Goal: Information Seeking & Learning: Learn about a topic

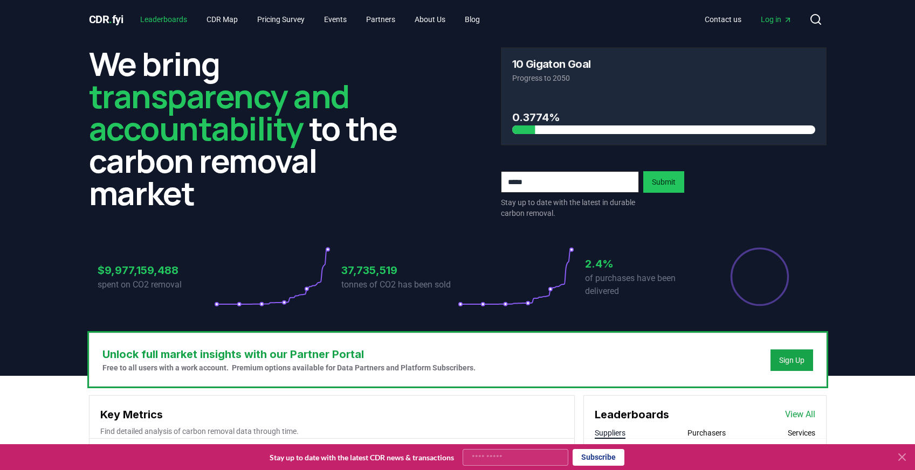
click at [181, 24] on link "Leaderboards" at bounding box center [163, 19] width 64 height 19
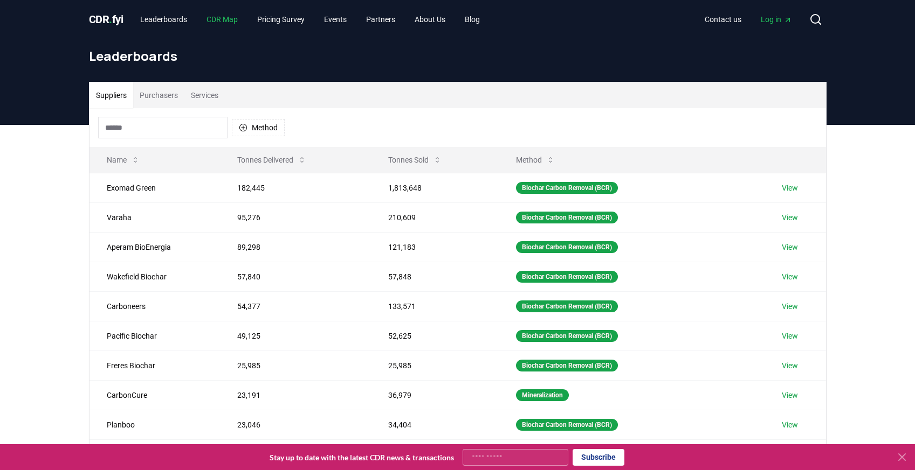
click at [224, 17] on link "CDR Map" at bounding box center [222, 19] width 49 height 19
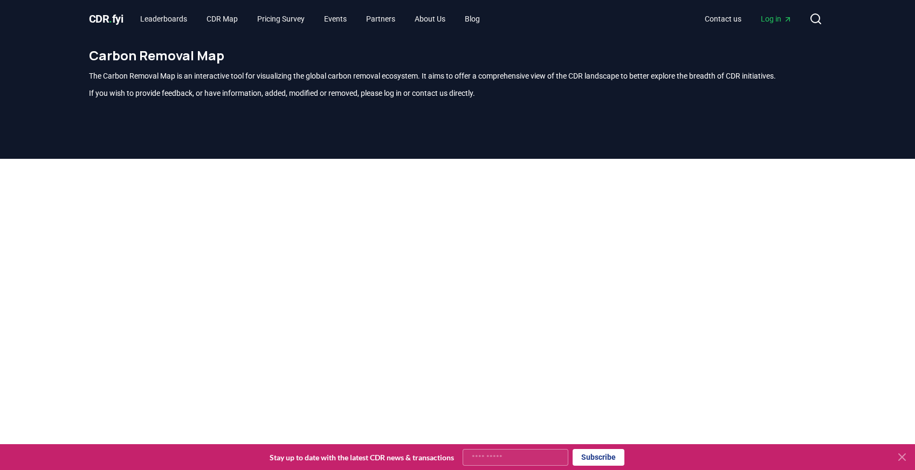
scroll to position [8, 0]
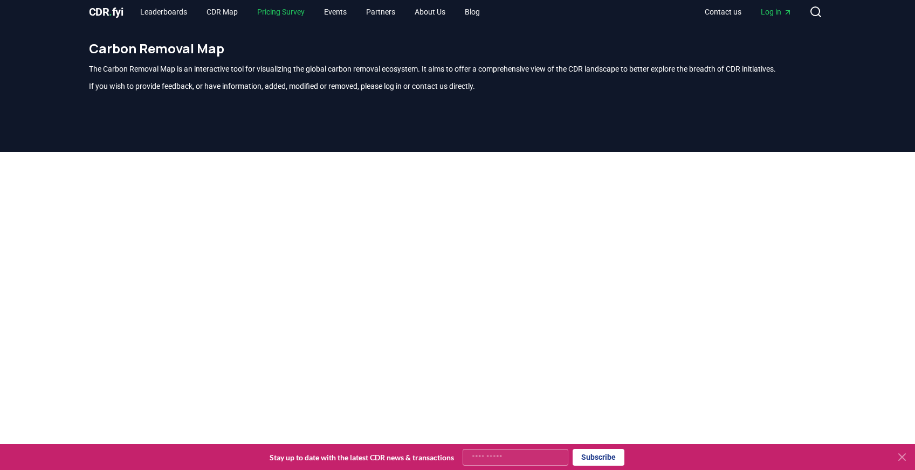
click at [313, 8] on link "Pricing Survey" at bounding box center [280, 11] width 65 height 19
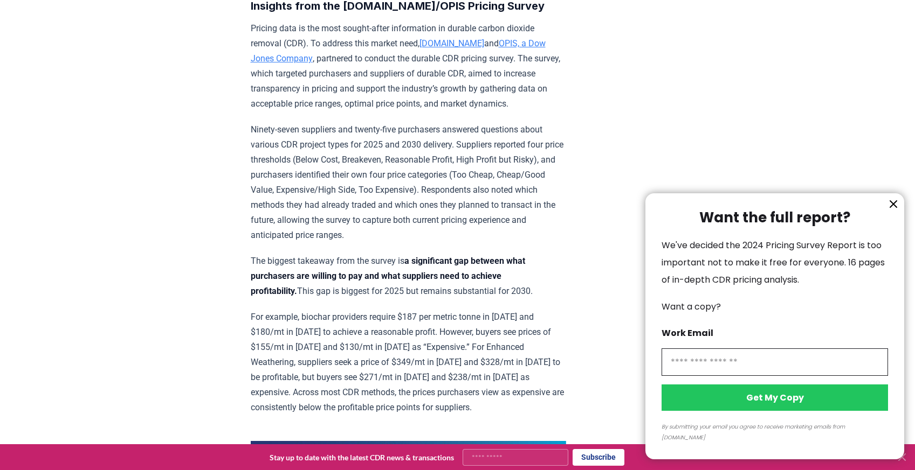
scroll to position [633, 0]
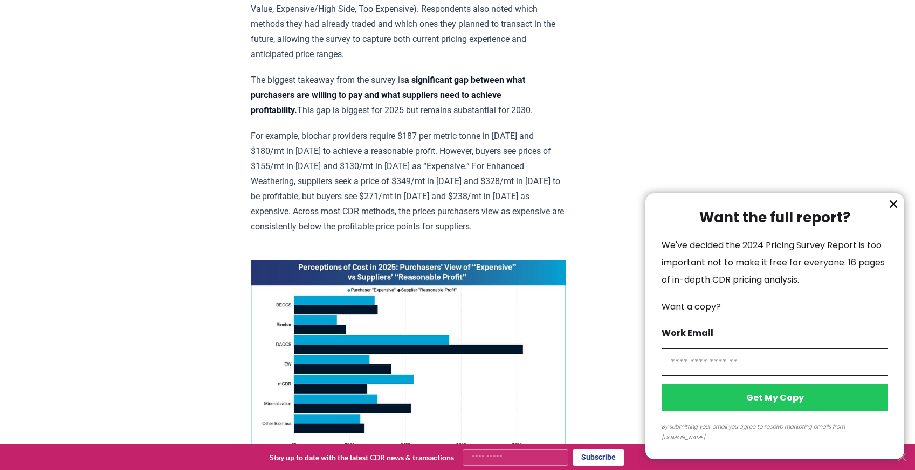
click at [474, 216] on div at bounding box center [457, 235] width 915 height 470
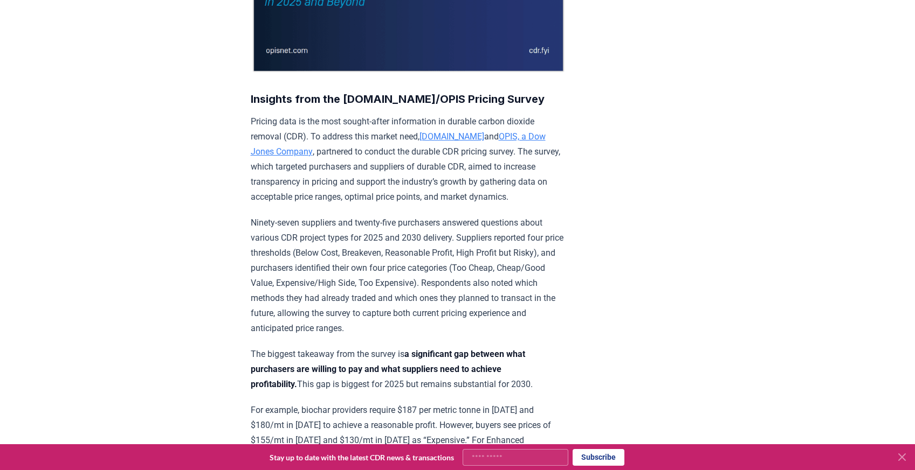
scroll to position [0, 0]
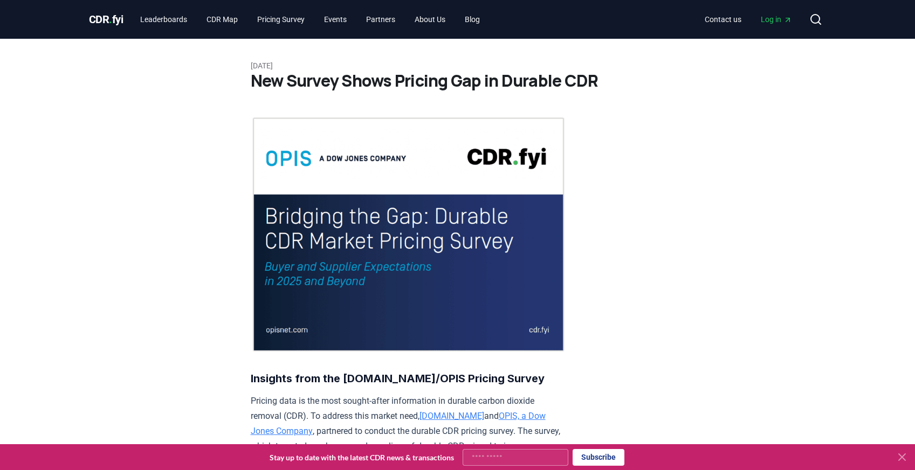
click at [118, 18] on span "CDR . fyi" at bounding box center [106, 19] width 34 height 13
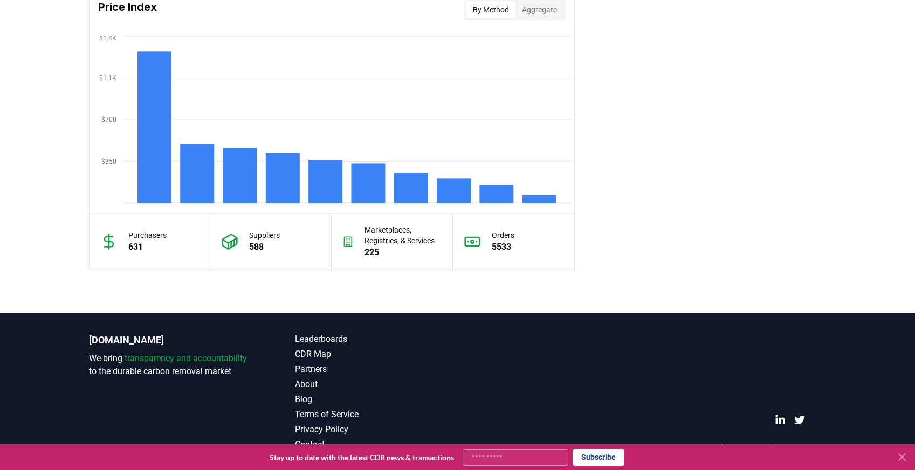
scroll to position [732, 0]
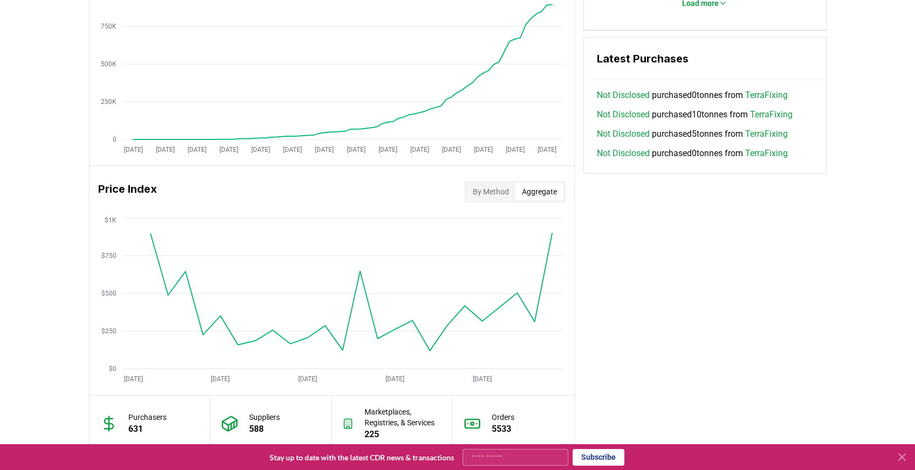
click at [549, 199] on button "Aggregate" at bounding box center [539, 191] width 48 height 17
click at [494, 186] on button "By Method" at bounding box center [490, 191] width 49 height 17
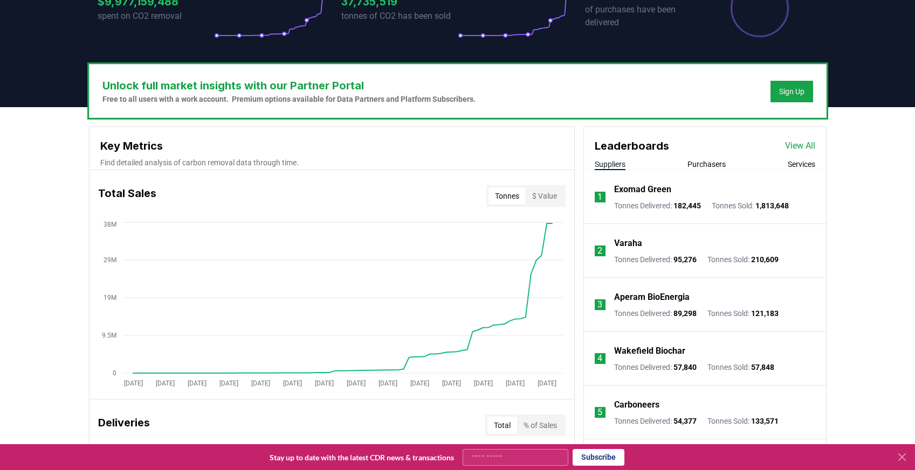
scroll to position [0, 0]
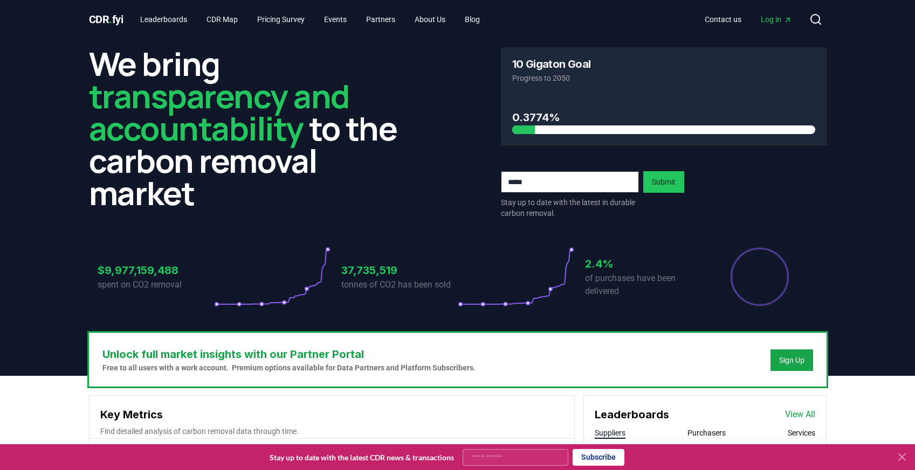
click at [761, 287] on icon "Percentage of sales delivered" at bounding box center [759, 277] width 60 height 60
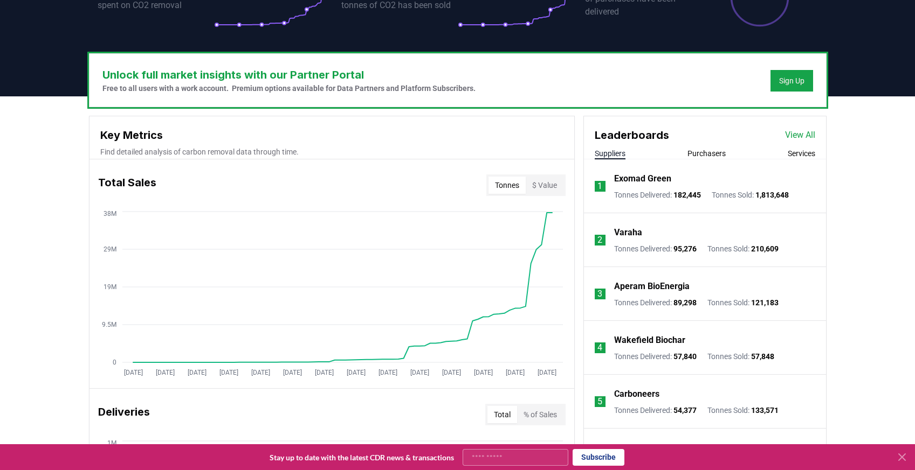
scroll to position [287, 0]
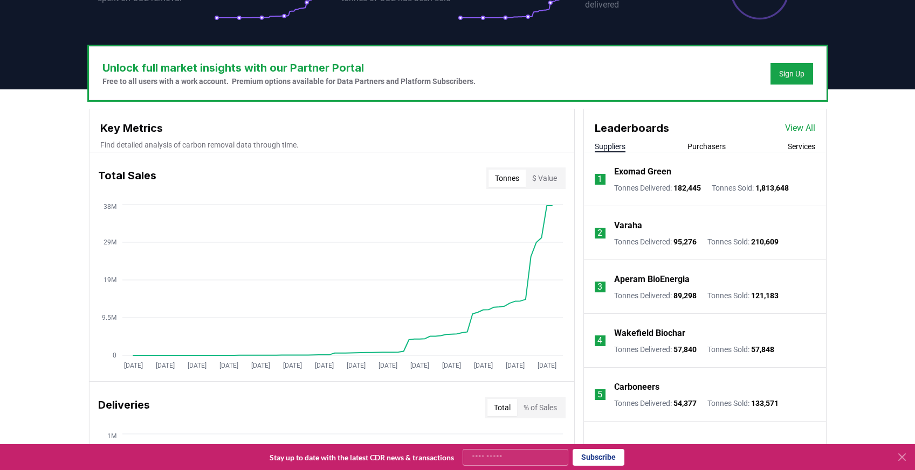
click at [809, 126] on link "View All" at bounding box center [800, 128] width 30 height 13
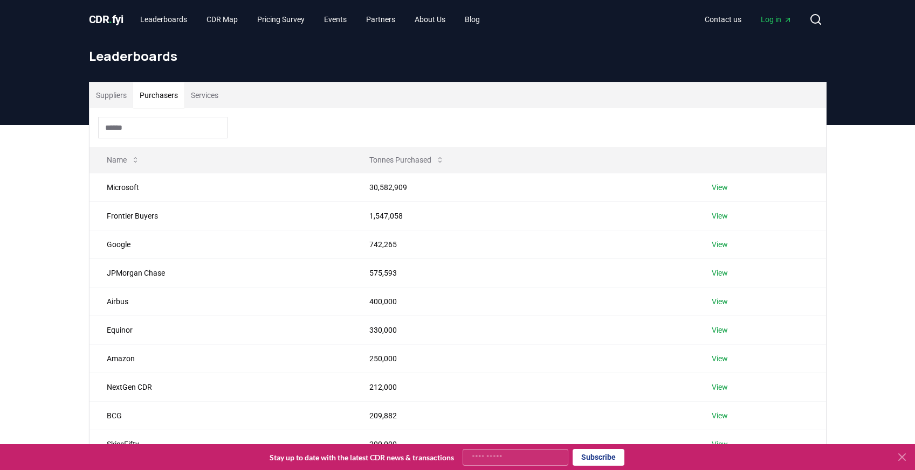
click at [153, 92] on button "Purchasers" at bounding box center [158, 95] width 51 height 26
click at [214, 87] on button "Services" at bounding box center [204, 95] width 40 height 26
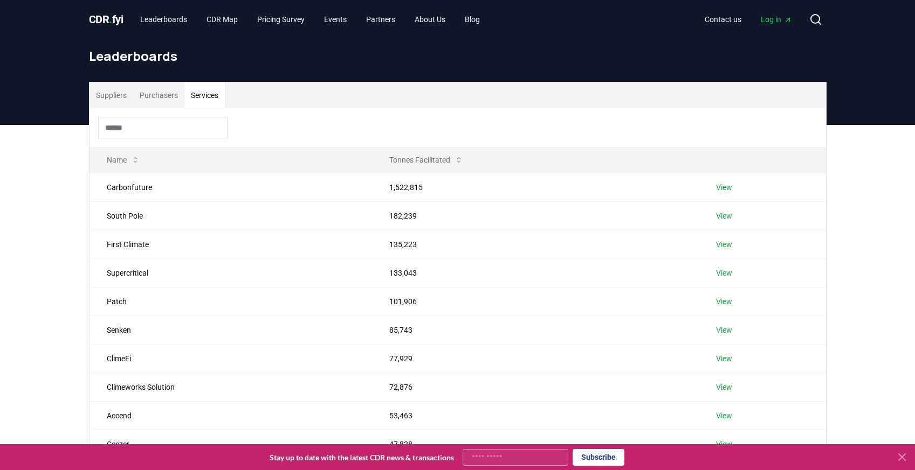
click at [122, 14] on span "CDR . fyi" at bounding box center [106, 19] width 34 height 13
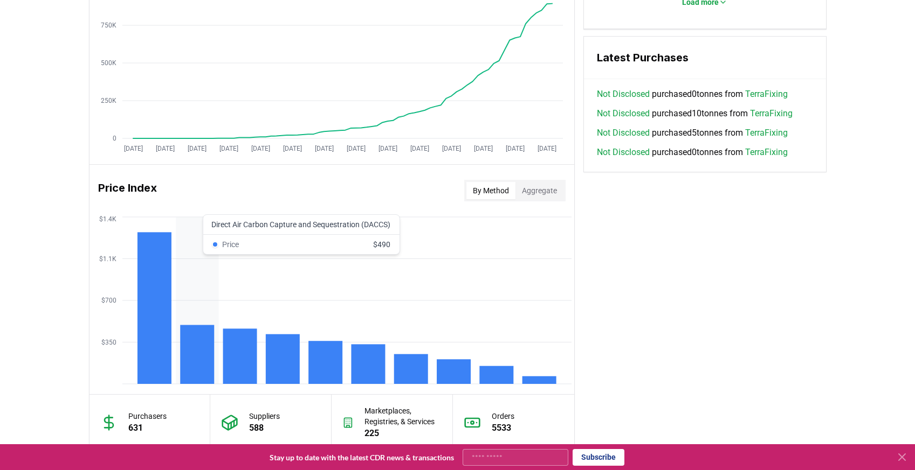
scroll to position [910, 0]
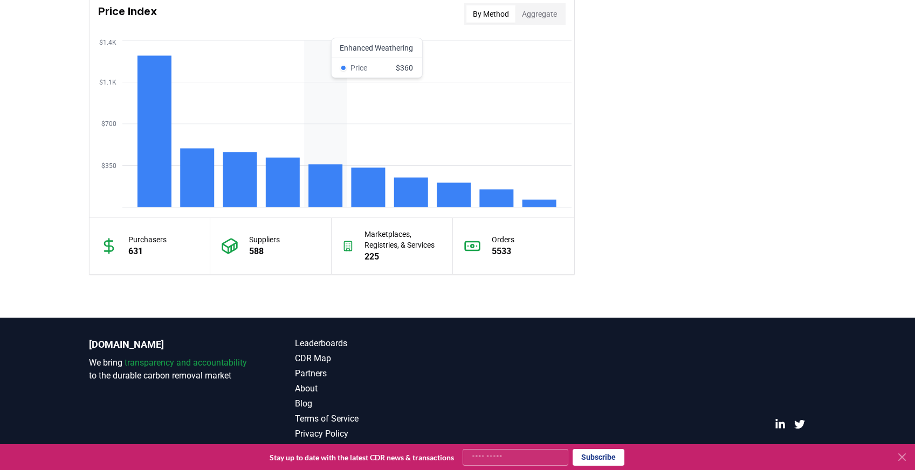
click at [322, 189] on rect at bounding box center [325, 185] width 34 height 43
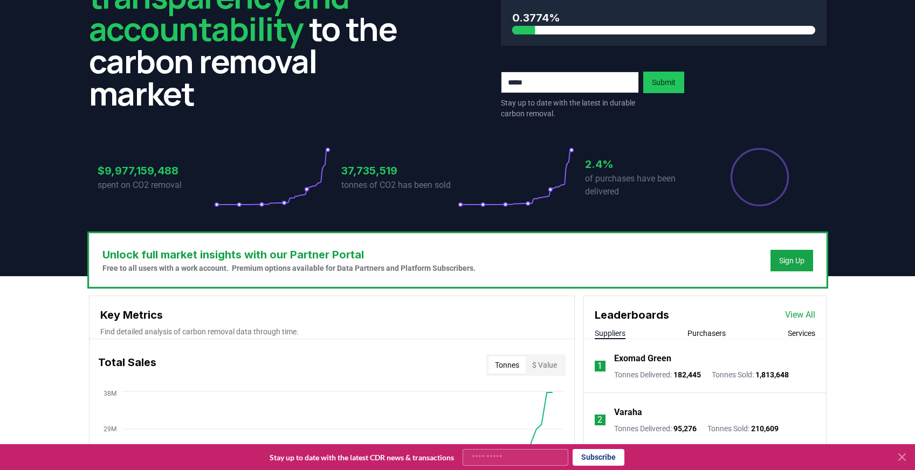
scroll to position [0, 0]
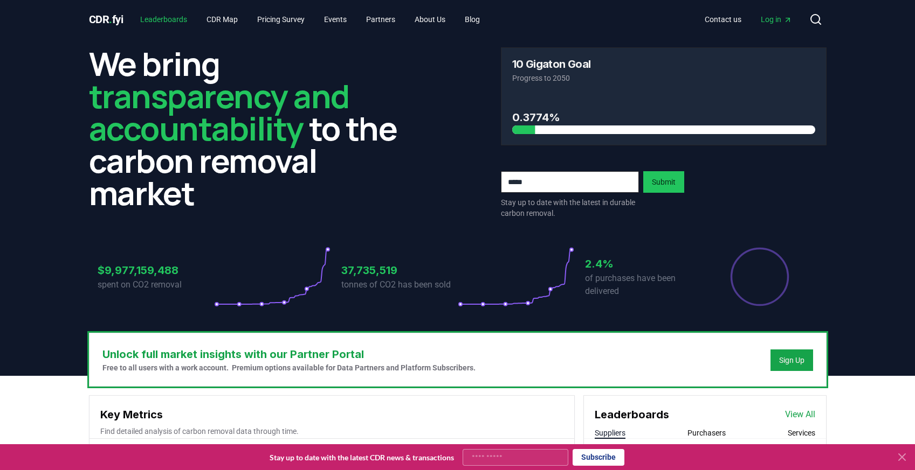
click at [163, 20] on link "Leaderboards" at bounding box center [163, 19] width 64 height 19
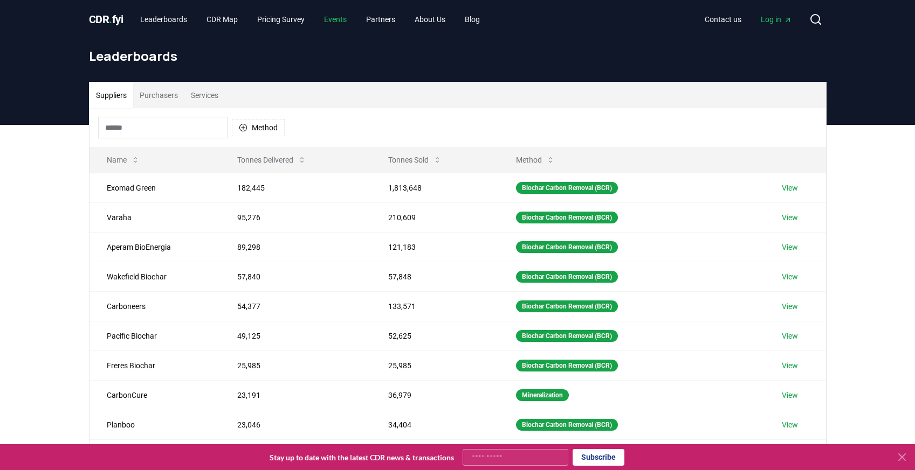
click at [355, 12] on link "Events" at bounding box center [335, 19] width 40 height 19
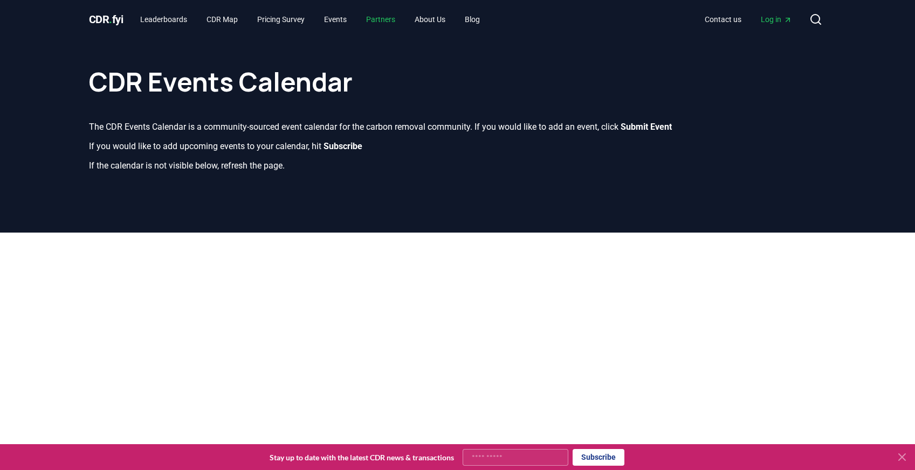
click at [404, 16] on link "Partners" at bounding box center [380, 19] width 46 height 19
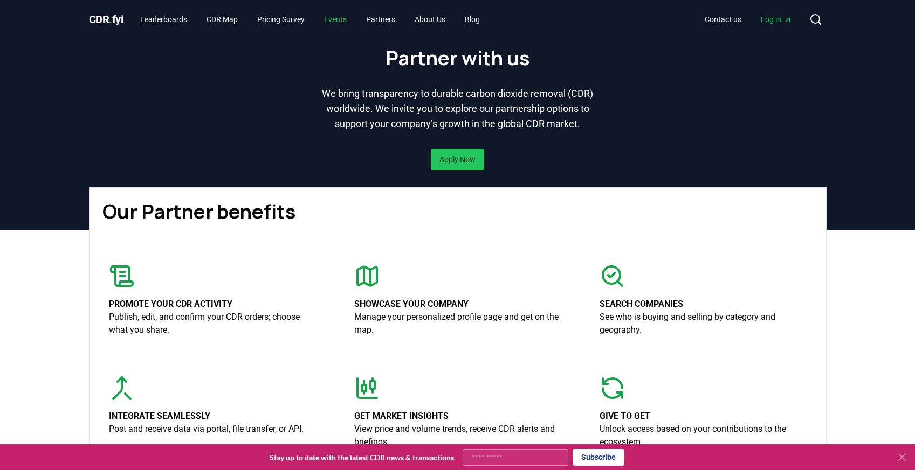
click at [338, 14] on link "Events" at bounding box center [335, 19] width 40 height 19
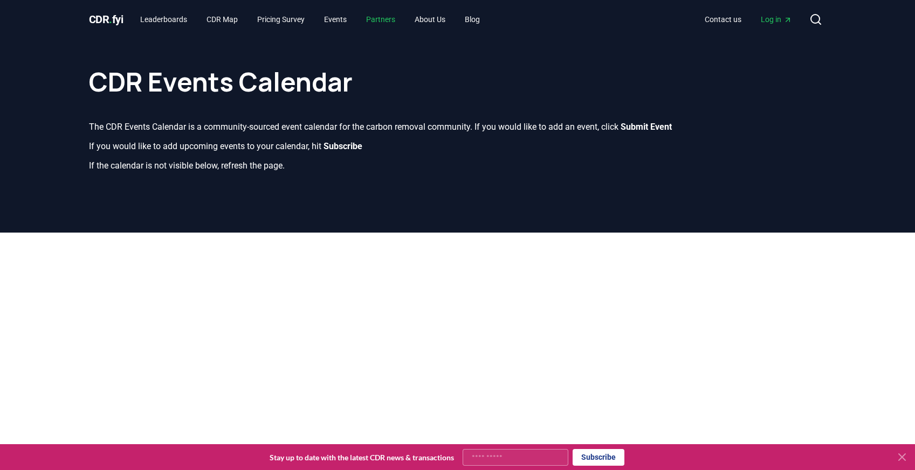
click at [393, 20] on link "Partners" at bounding box center [380, 19] width 46 height 19
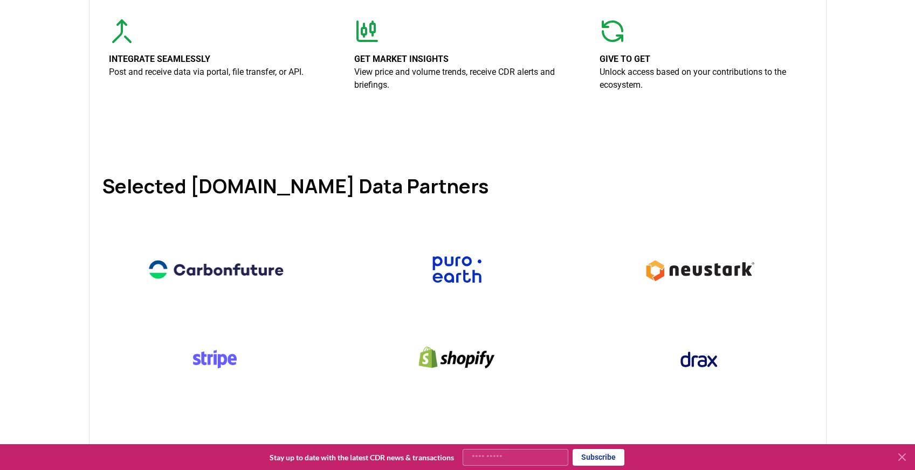
scroll to position [71, 0]
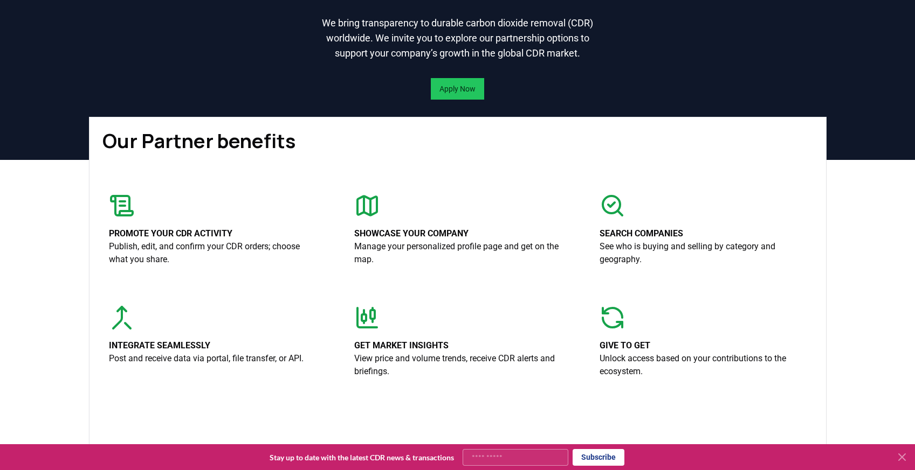
click at [612, 207] on icon at bounding box center [611, 205] width 6 height 4
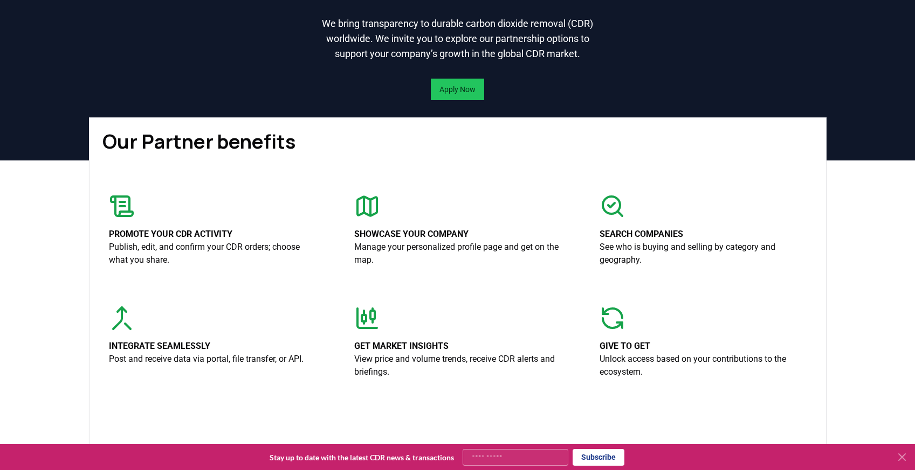
scroll to position [0, 0]
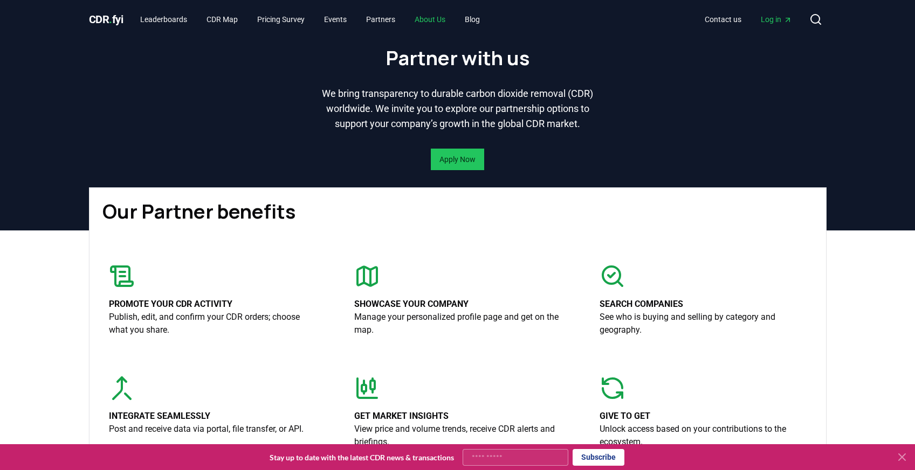
click at [454, 27] on link "About Us" at bounding box center [430, 19] width 48 height 19
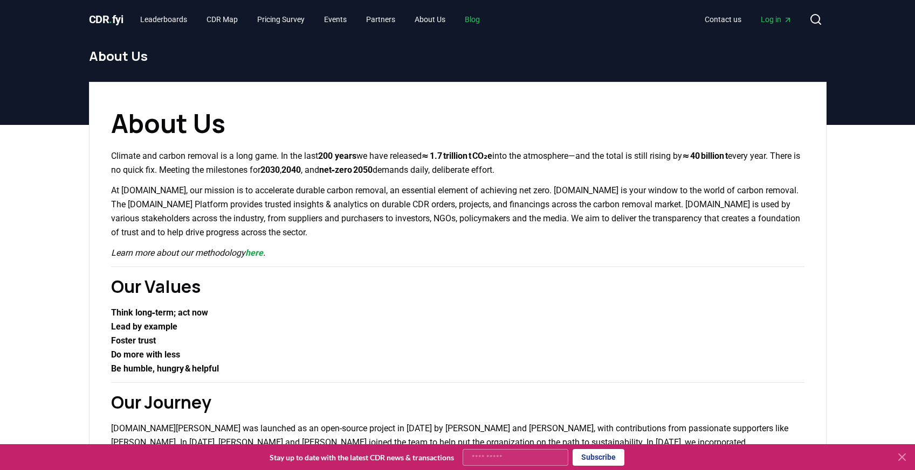
click at [488, 19] on link "Blog" at bounding box center [472, 19] width 32 height 19
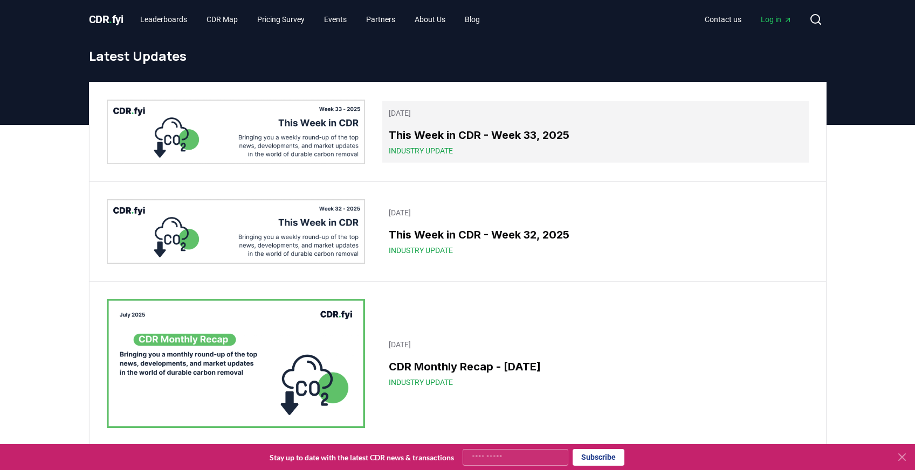
click at [425, 144] on div "This Week in CDR - Week 33, 2025 Industry Update" at bounding box center [595, 141] width 413 height 29
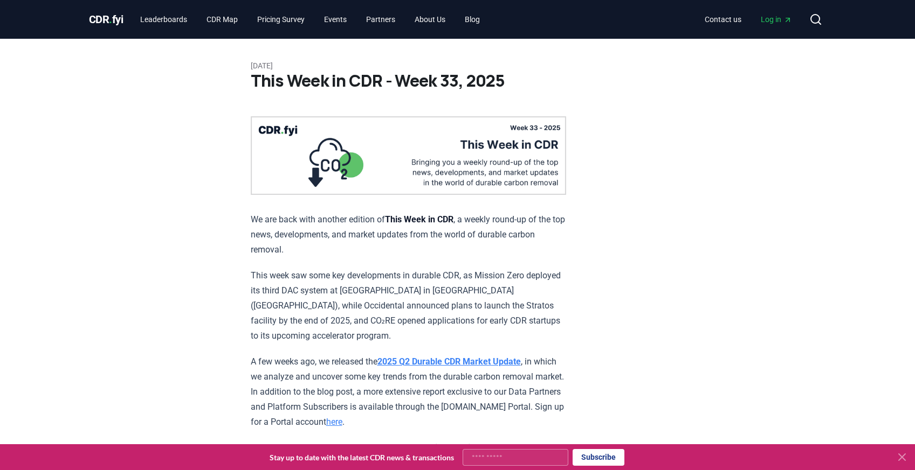
scroll to position [24, 0]
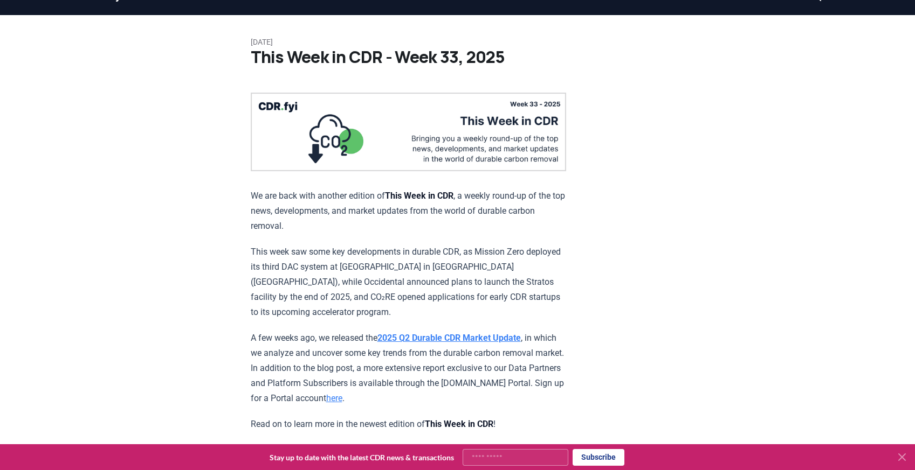
click at [508, 333] on strong "2025 Q2 Durable CDR Market Update" at bounding box center [448, 338] width 143 height 10
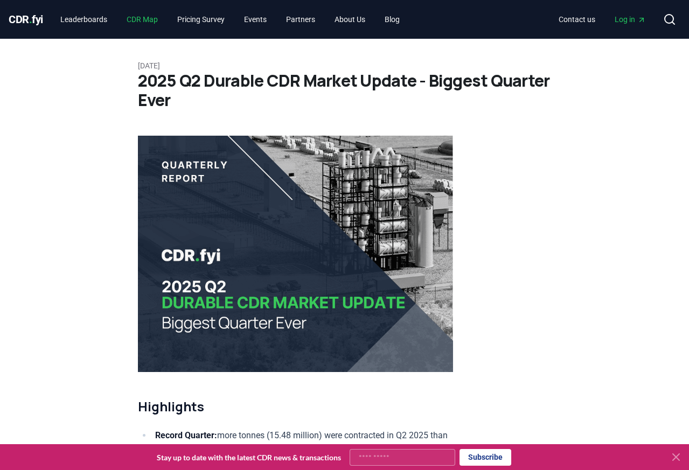
click at [134, 23] on link "CDR Map" at bounding box center [142, 19] width 49 height 19
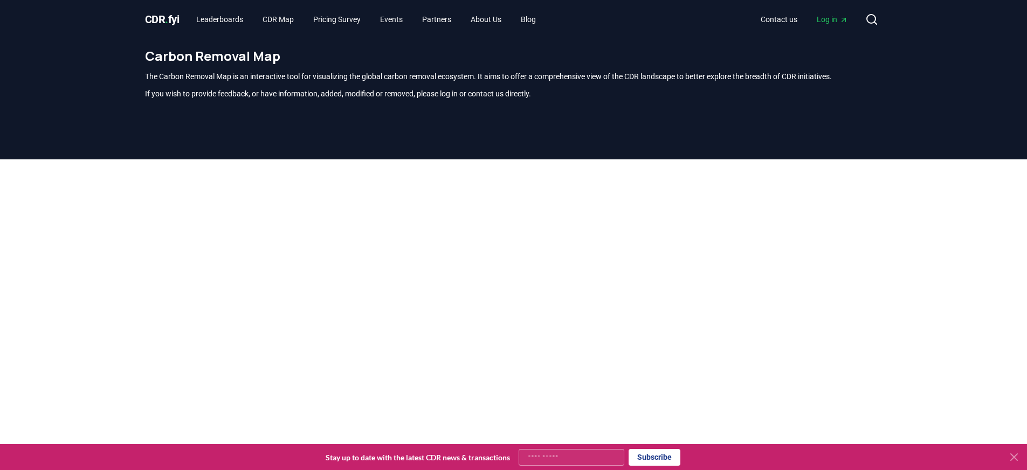
click at [914, 231] on div at bounding box center [513, 395] width 1027 height 470
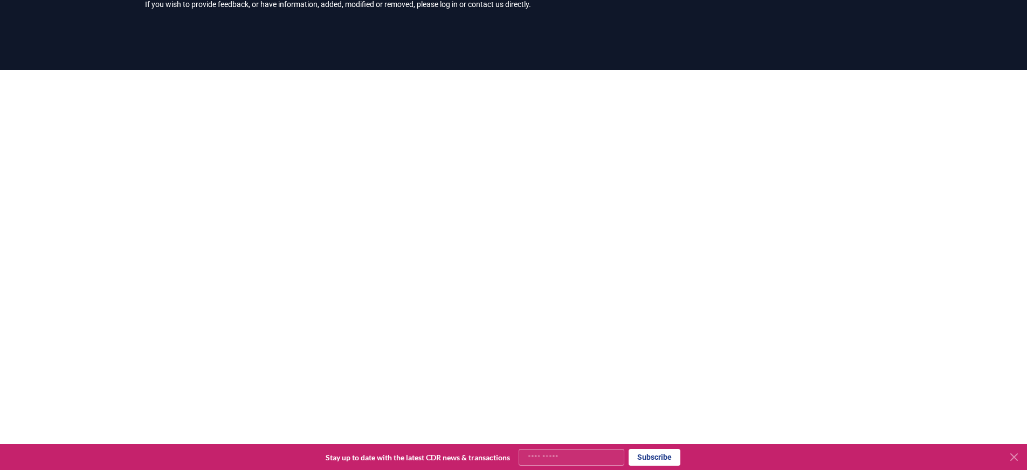
scroll to position [109, 0]
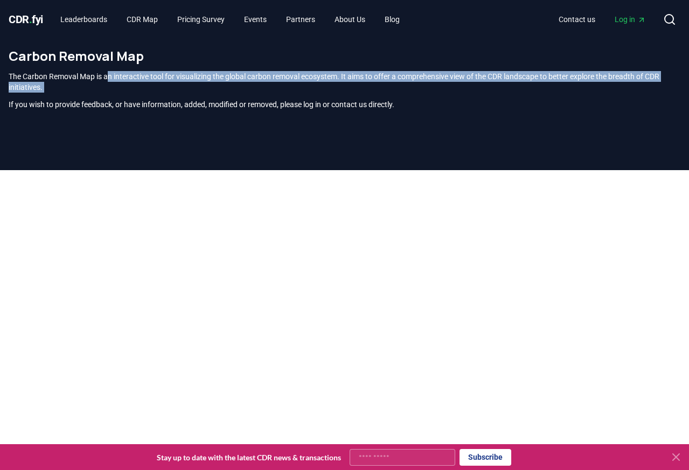
drag, startPoint x: 112, startPoint y: 75, endPoint x: 105, endPoint y: 97, distance: 23.3
click at [105, 97] on div "The Carbon Removal Map is an interactive tool for visualizing the global carbon…" at bounding box center [345, 90] width 672 height 39
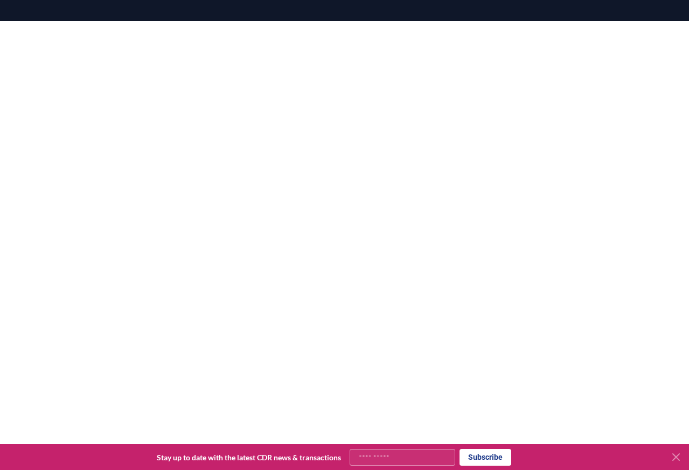
scroll to position [78, 0]
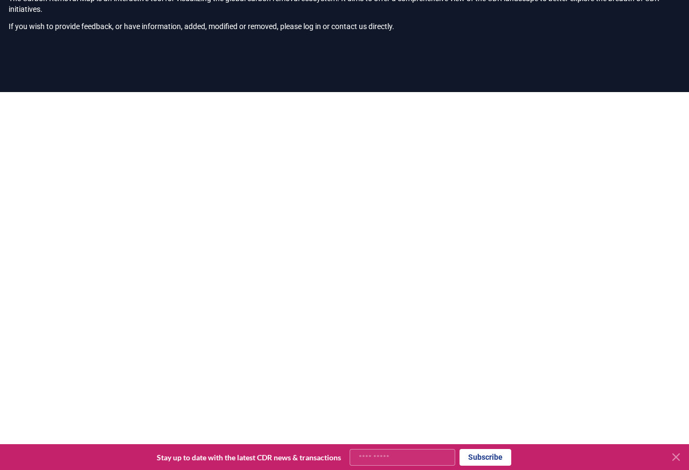
click at [75, 48] on div "Carbon Removal Map The Carbon Removal Map is an interactive tool for visualizin…" at bounding box center [344, 5] width 689 height 88
click at [258, 18] on div "The Carbon Removal Map is an interactive tool for visualizing the global carbon…" at bounding box center [345, 12] width 672 height 39
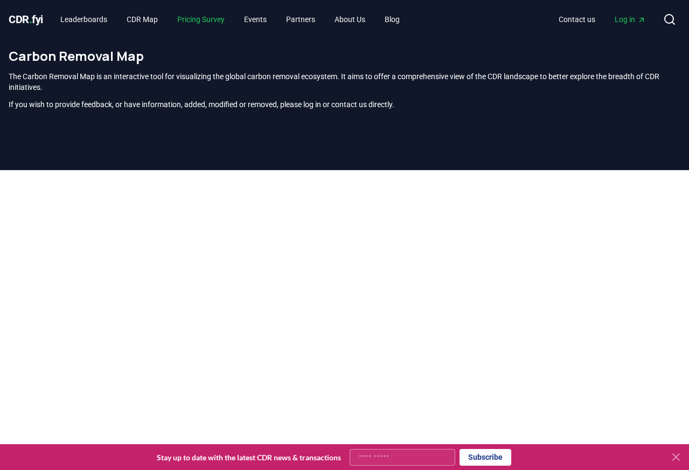
click at [191, 22] on link "Pricing Survey" at bounding box center [201, 19] width 65 height 19
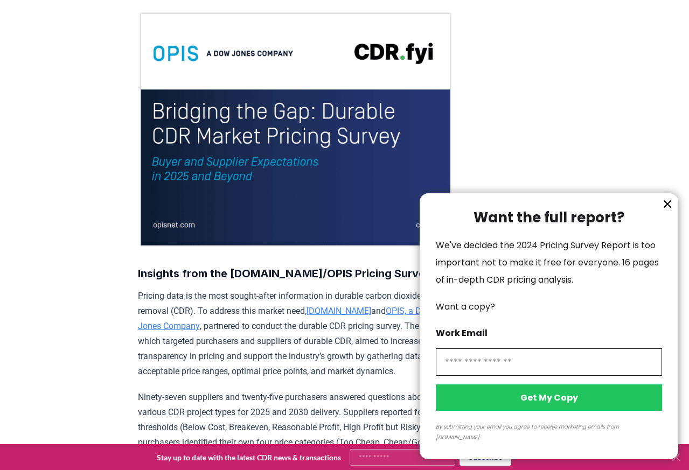
scroll to position [154, 0]
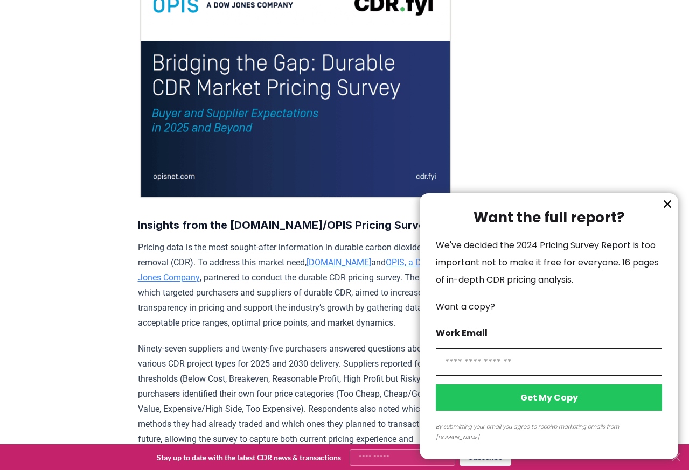
click at [267, 264] on div at bounding box center [344, 235] width 689 height 470
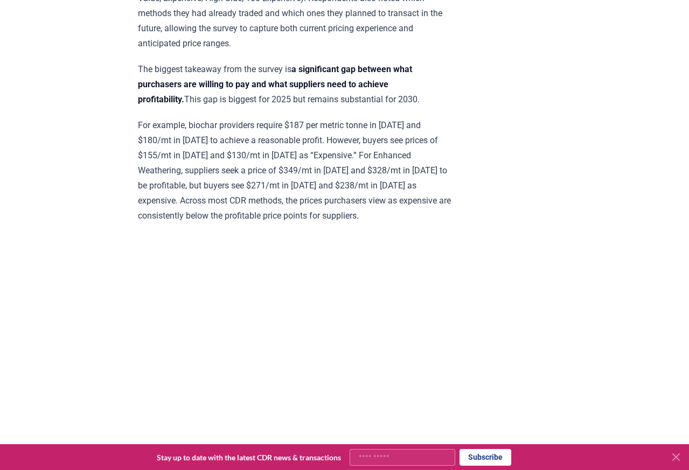
scroll to position [284, 0]
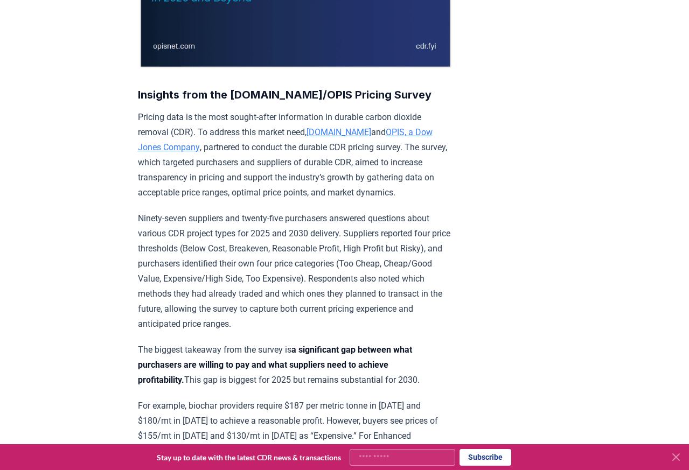
click at [307, 137] on link "[DOMAIN_NAME]" at bounding box center [339, 132] width 65 height 10
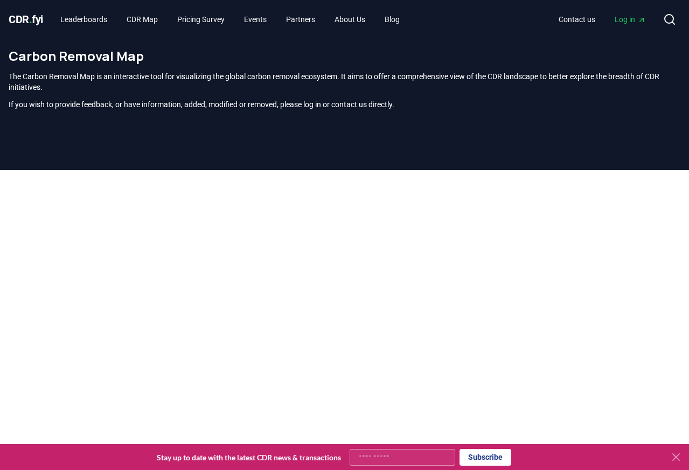
scroll to position [328, 0]
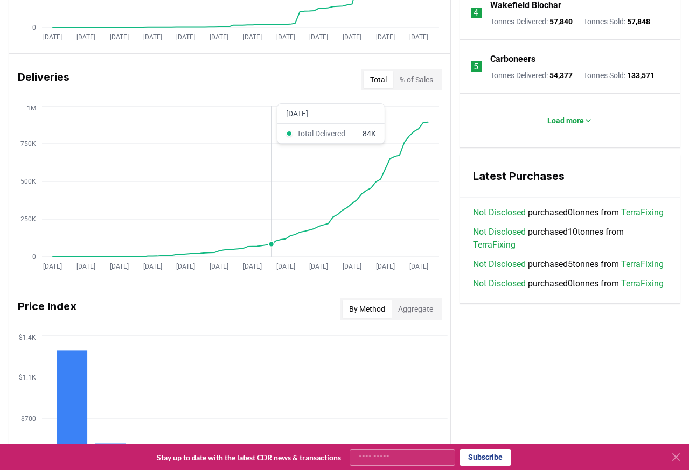
scroll to position [897, 0]
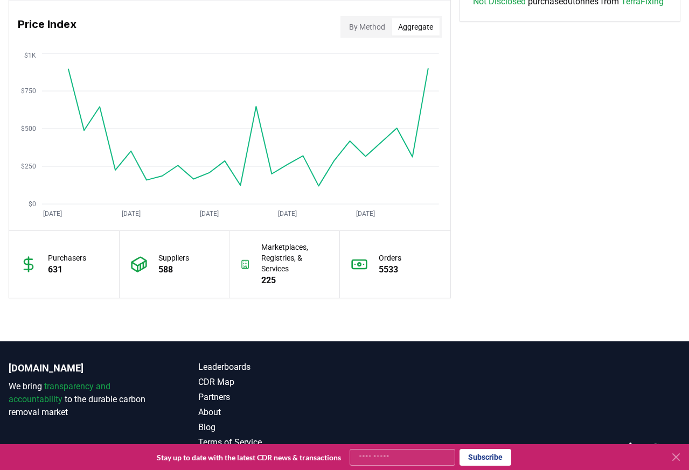
click at [436, 28] on button "Aggregate" at bounding box center [416, 26] width 48 height 17
click at [363, 36] on div "By Method Aggregate" at bounding box center [391, 27] width 101 height 22
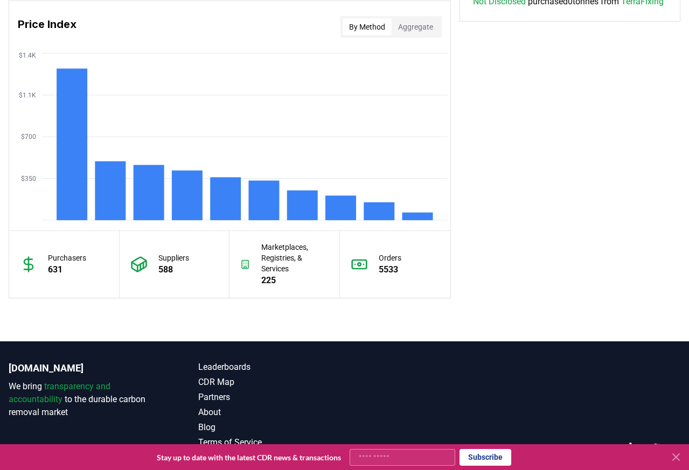
click at [363, 30] on button "By Method" at bounding box center [367, 26] width 49 height 17
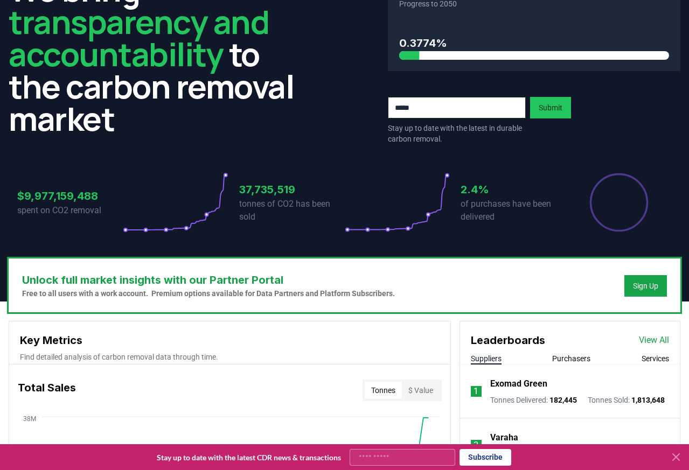
scroll to position [52, 0]
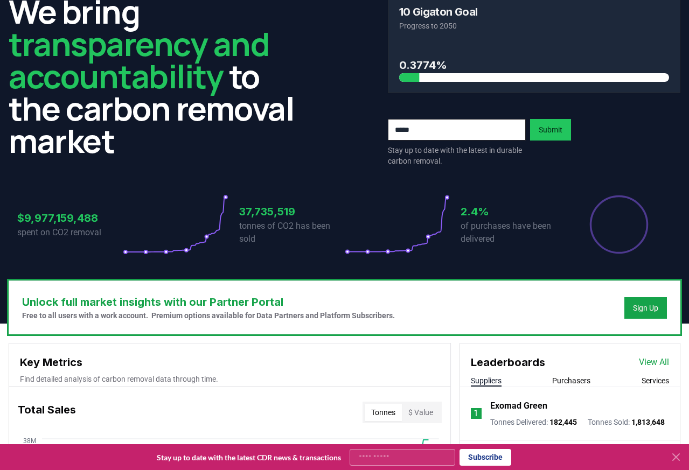
click at [624, 232] on icon "Percentage of sales delivered" at bounding box center [619, 225] width 60 height 60
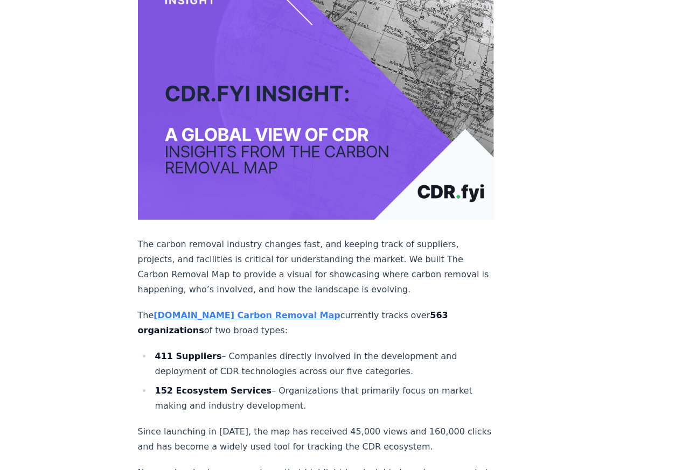
scroll to position [369, 0]
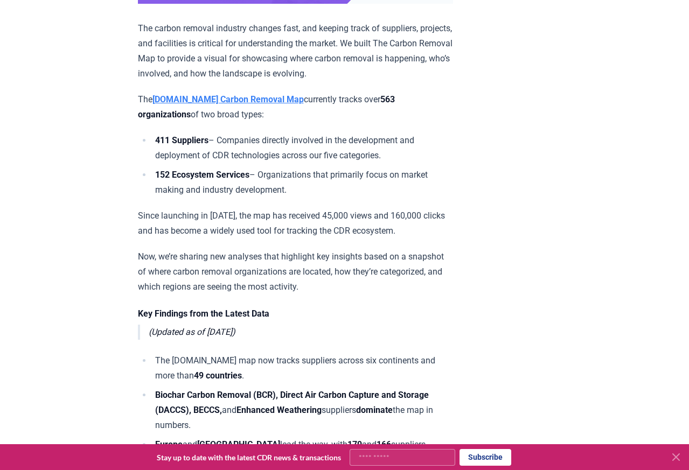
click at [206, 105] on strong "[DOMAIN_NAME] Carbon Removal Map" at bounding box center [228, 99] width 151 height 10
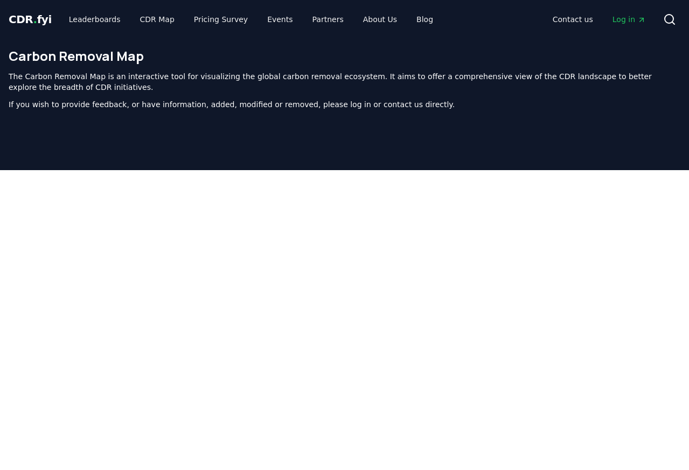
scroll to position [328, 0]
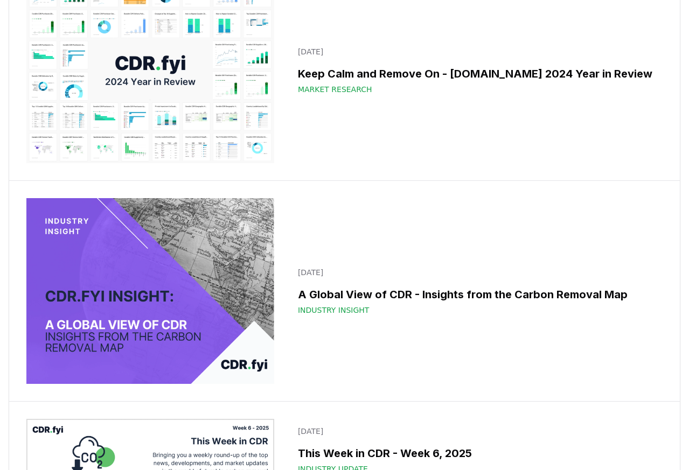
scroll to position [7634, 0]
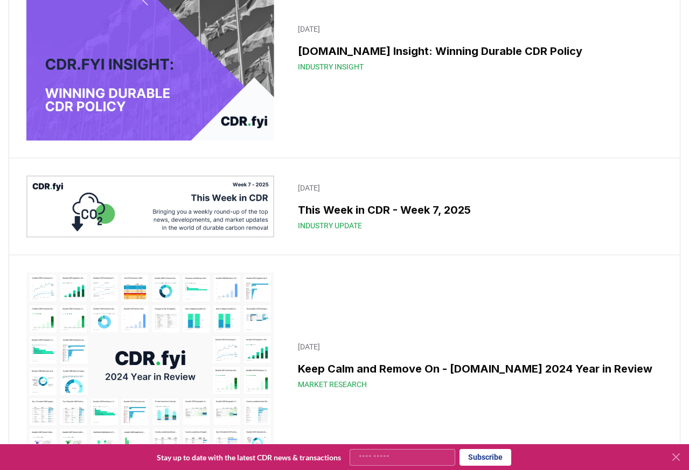
click at [170, 297] on img at bounding box center [150, 366] width 248 height 186
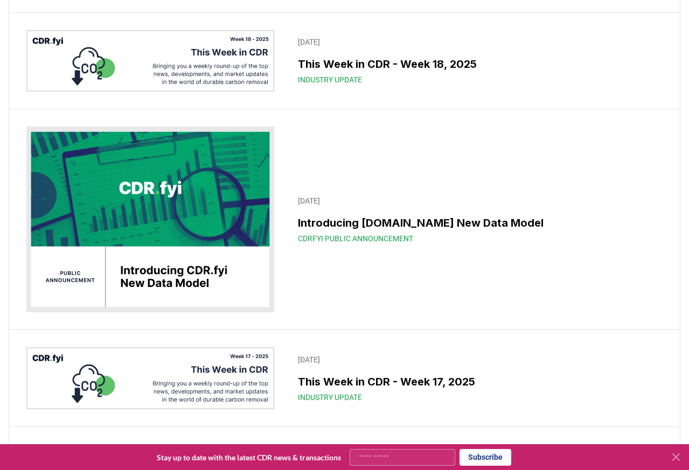
scroll to position [4291, 0]
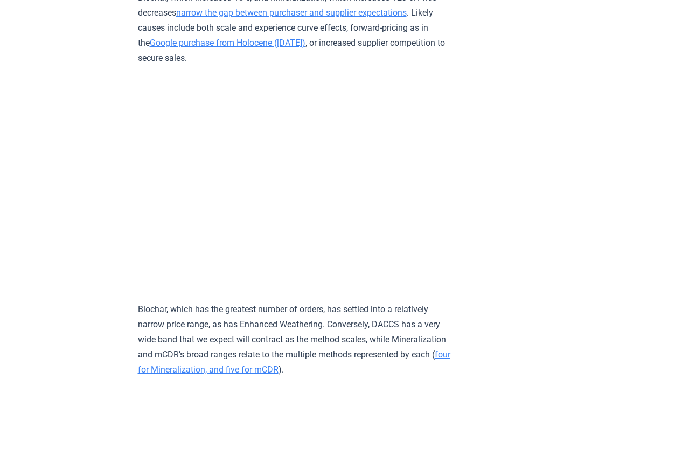
scroll to position [4862, 0]
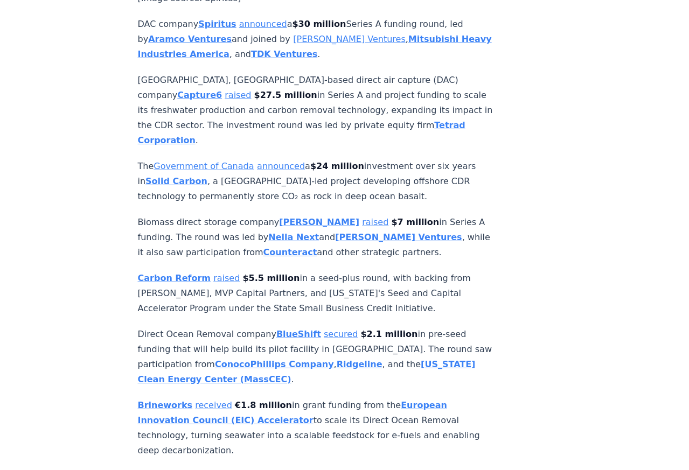
scroll to position [2861, 0]
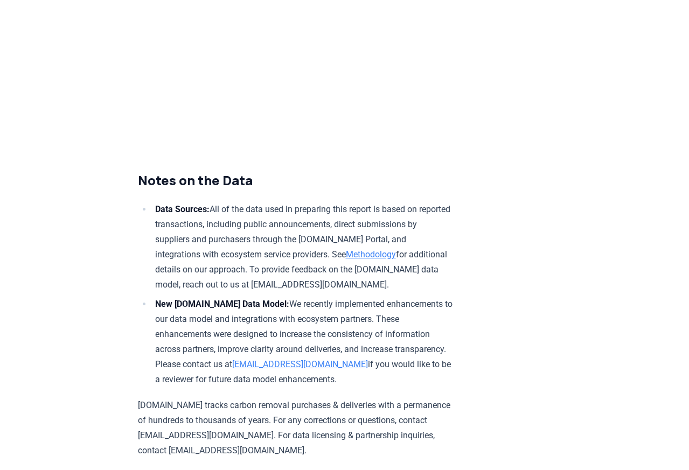
scroll to position [5993, 0]
